Goal: Complete application form: Complete application form

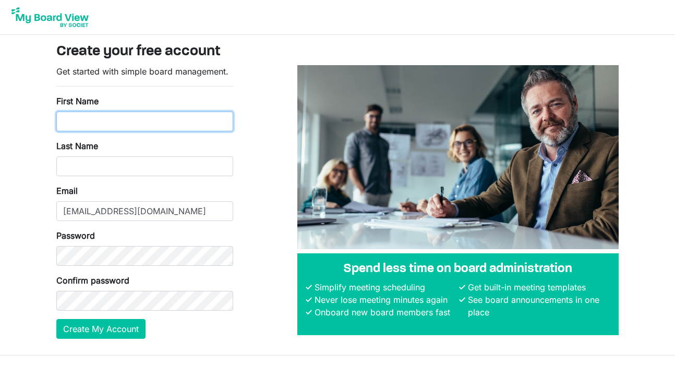
click at [216, 130] on input "First Name" at bounding box center [144, 122] width 177 height 20
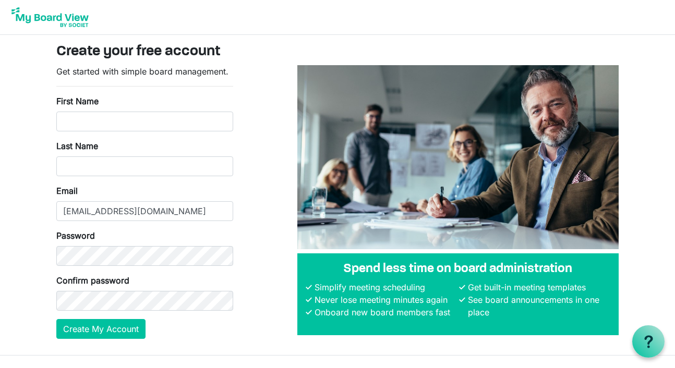
click at [109, 111] on div "First Name" at bounding box center [144, 113] width 177 height 36
click at [108, 120] on input "First Name" at bounding box center [144, 122] width 177 height 20
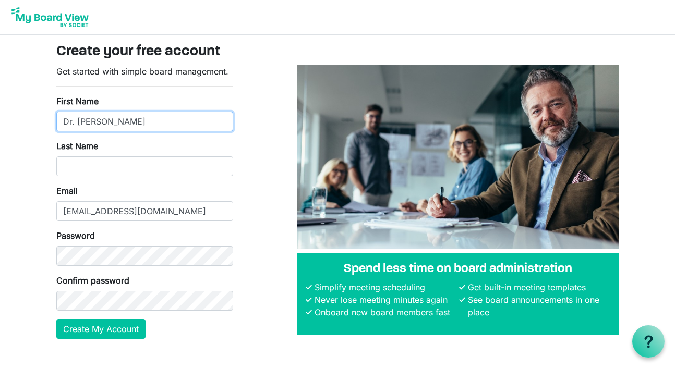
type input "Dr. Tony"
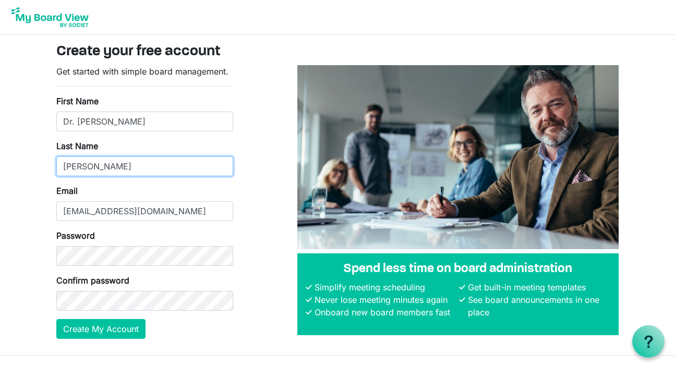
type input "Nader"
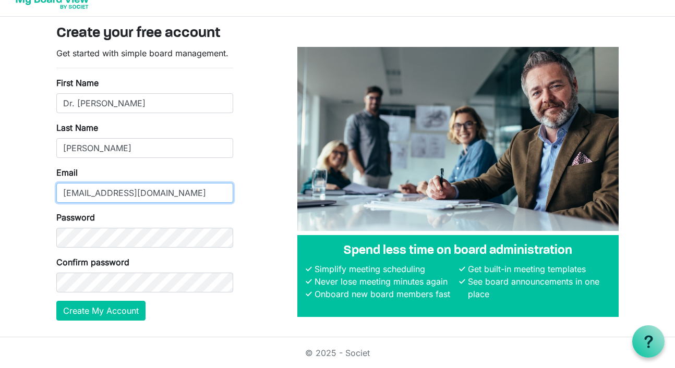
scroll to position [16, 0]
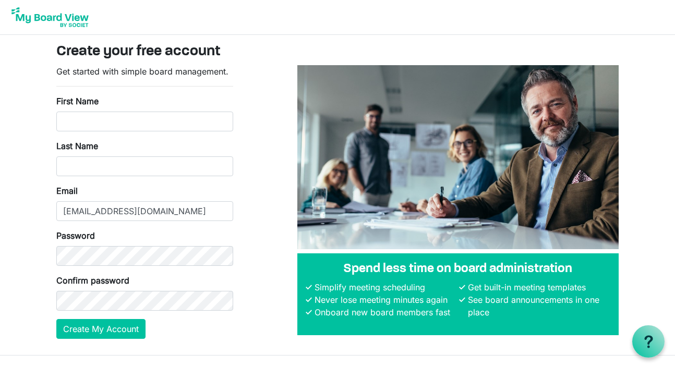
click at [34, 291] on body "Create your free account Get started with simple board management. First Name L…" at bounding box center [337, 178] width 675 height 356
click at [108, 118] on input "First Name" at bounding box center [144, 122] width 177 height 20
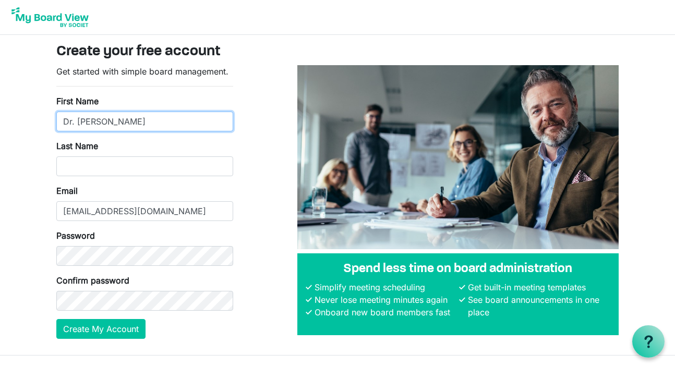
type input "Dr. Tony"
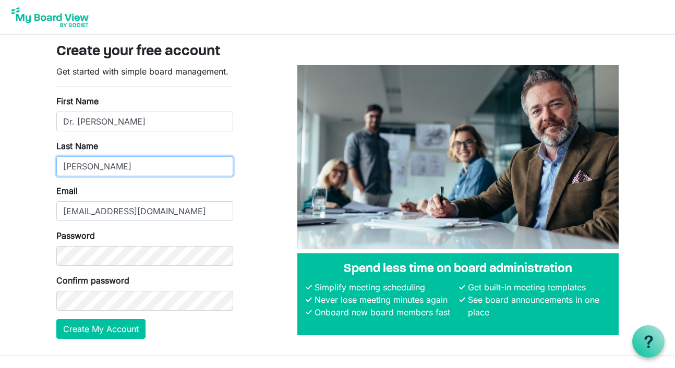
type input "Nader"
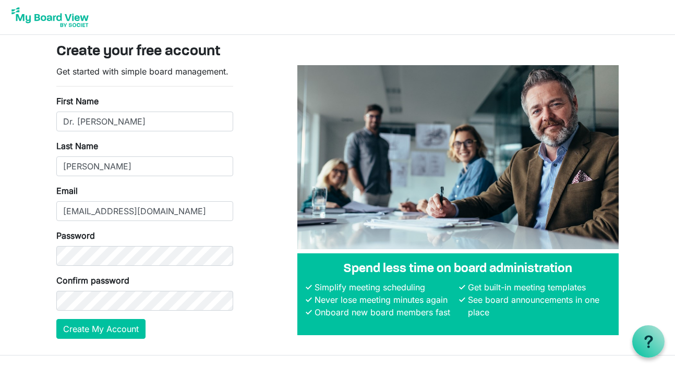
click at [245, 222] on div "Get started with simple board management. First Name Dr. Tony Last Name Nader E…" at bounding box center [337, 206] width 578 height 282
click at [118, 332] on button "Create My Account" at bounding box center [100, 329] width 89 height 20
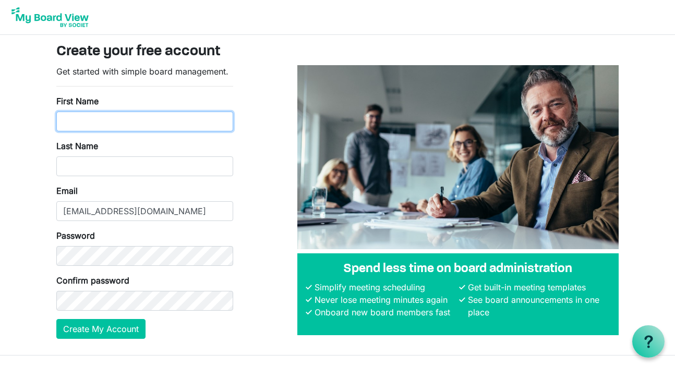
click at [127, 119] on input "First Name" at bounding box center [144, 122] width 177 height 20
type input "Dr. Tony"
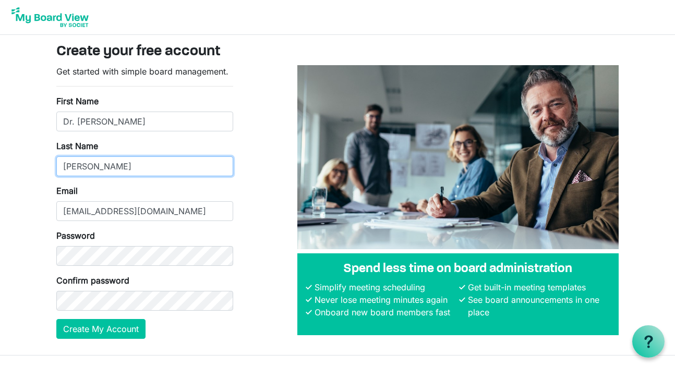
type input "Nader"
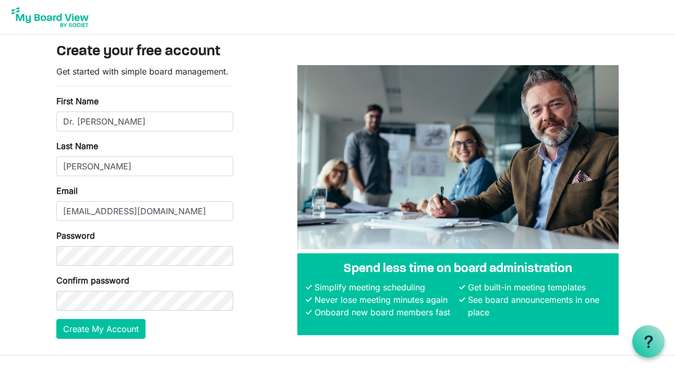
click at [17, 295] on body "Create your free account Get started with simple board management. First Name D…" at bounding box center [337, 178] width 675 height 356
click at [253, 322] on div "Get started with simple board management. First Name Dr. Tony Last Name Nader E…" at bounding box center [337, 206] width 578 height 282
click at [129, 326] on button "Create My Account" at bounding box center [100, 329] width 89 height 20
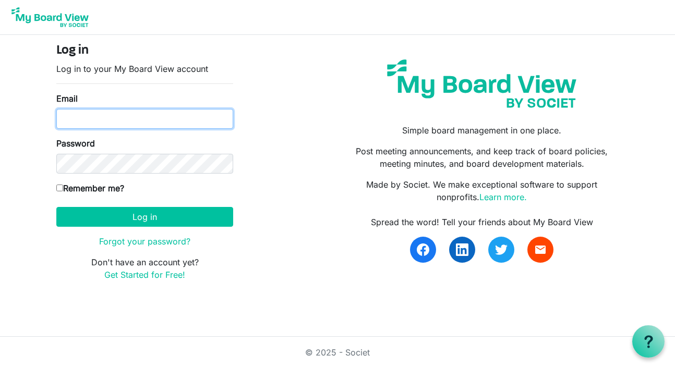
click at [92, 113] on input "Email" at bounding box center [144, 119] width 177 height 20
type input "[EMAIL_ADDRESS][DOMAIN_NAME]"
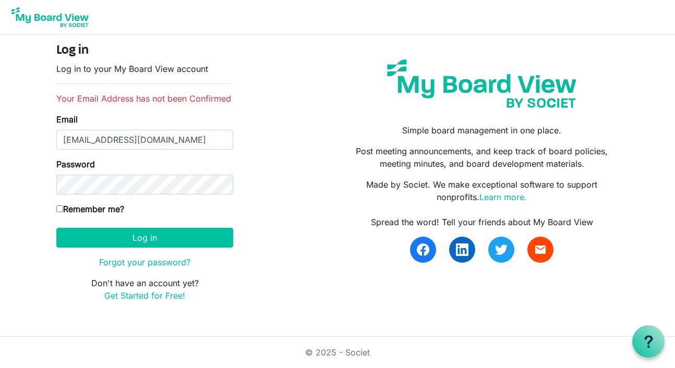
click at [60, 208] on input "Remember me?" at bounding box center [59, 208] width 7 height 7
checkbox input "true"
